Goal: Information Seeking & Learning: Learn about a topic

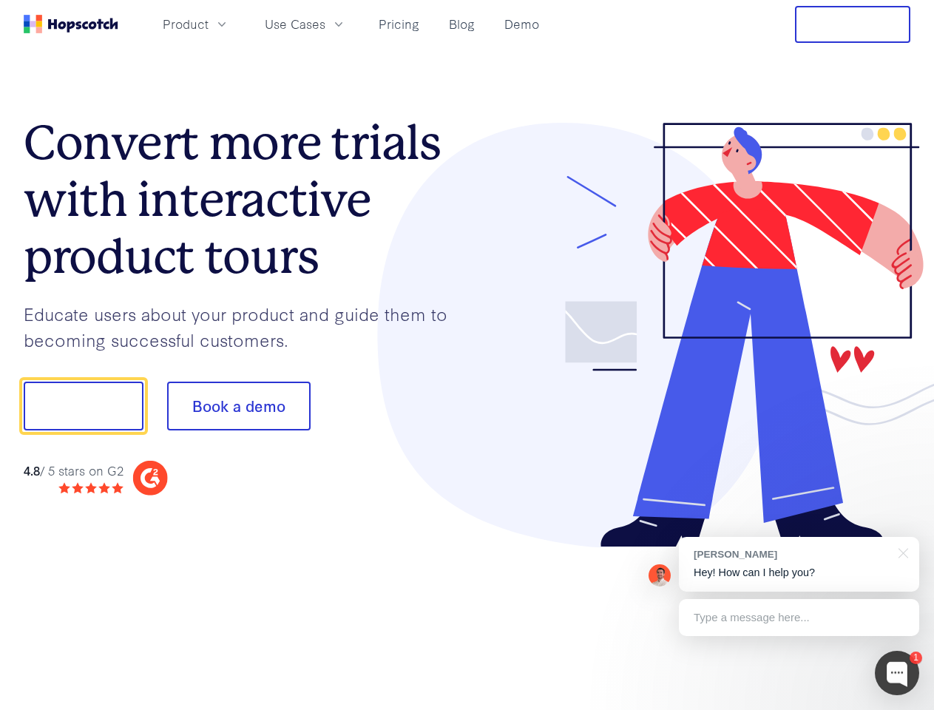
click at [467, 355] on div at bounding box center [689, 335] width 444 height 425
click at [209, 24] on span "Product" at bounding box center [186, 24] width 46 height 18
click at [325, 24] on span "Use Cases" at bounding box center [295, 24] width 61 height 18
click at [853, 24] on button "Free Trial" at bounding box center [852, 24] width 115 height 37
click at [83, 406] on button "Show me!" at bounding box center [84, 406] width 120 height 49
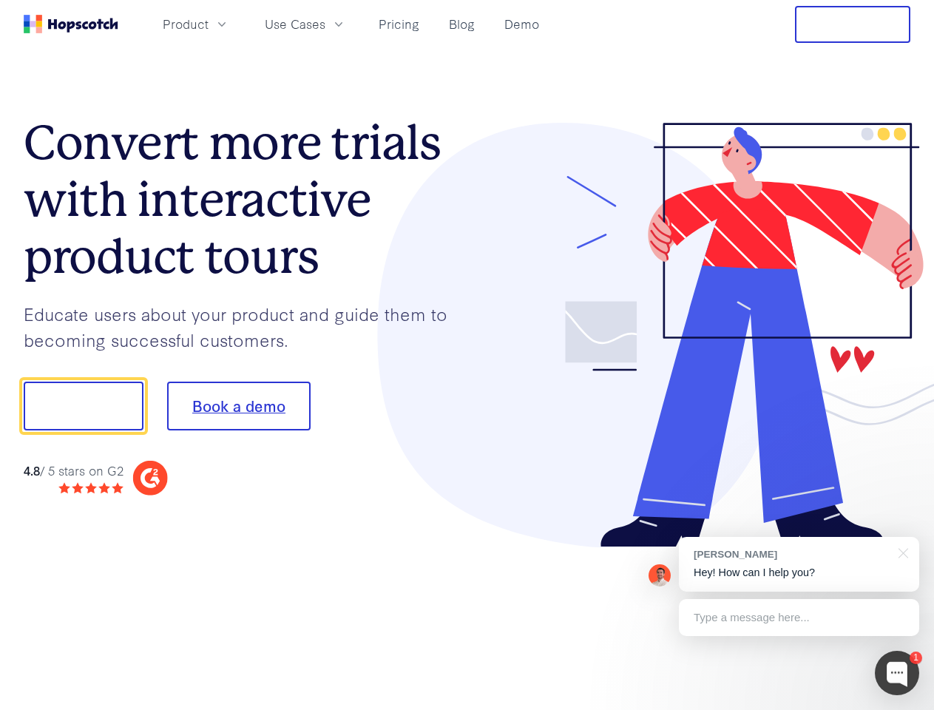
click at [238, 406] on button "Book a demo" at bounding box center [239, 406] width 144 height 49
click at [897, 673] on div at bounding box center [897, 673] width 44 height 44
click at [799, 564] on div "[PERSON_NAME] Hey! How can I help you?" at bounding box center [799, 564] width 240 height 55
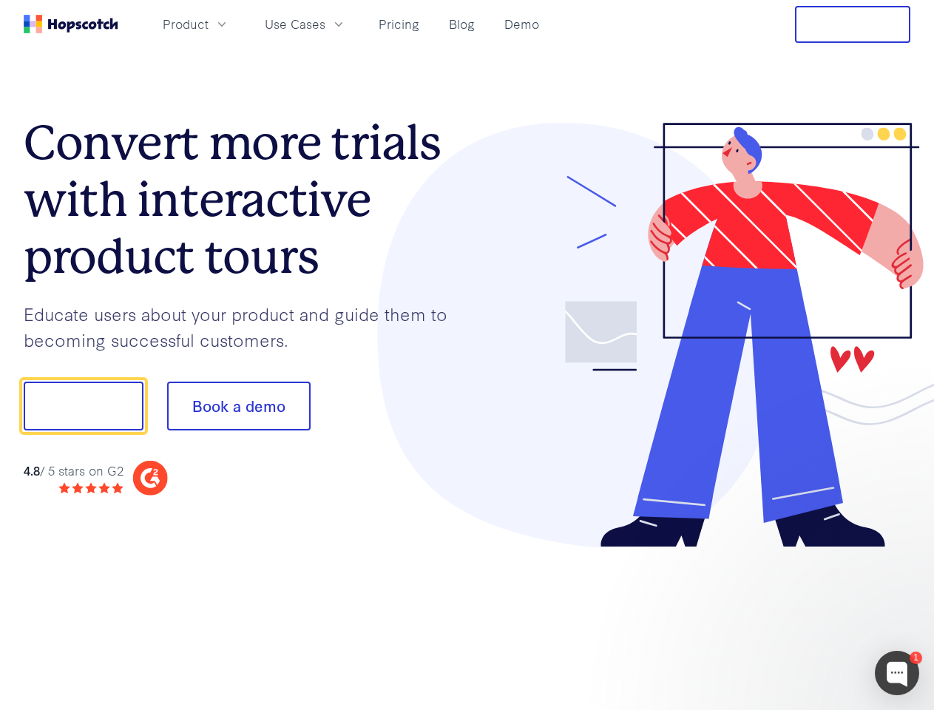
click at [901, 552] on div at bounding box center [780, 404] width 277 height 493
click at [799, 618] on div at bounding box center [780, 503] width 277 height 295
